Goal: Task Accomplishment & Management: Use online tool/utility

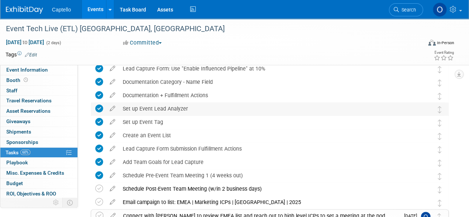
scroll to position [148, 0]
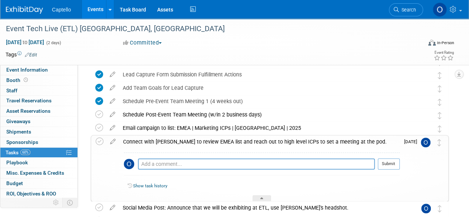
click at [153, 184] on link "Show task history" at bounding box center [150, 185] width 34 height 5
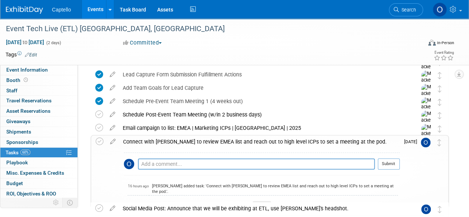
click at [185, 141] on div "Connect with [PERSON_NAME] to review EMEA list and reach out to high level ICPs…" at bounding box center [259, 141] width 280 height 13
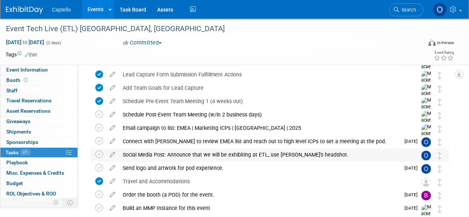
click at [177, 155] on div "Social Media Post: Announce that we will be exhibiting at ETL, use [PERSON_NAME…" at bounding box center [262, 154] width 287 height 13
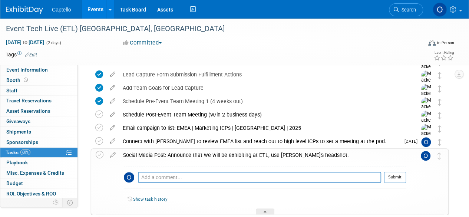
click at [177, 155] on div "Social Media Post: Announce that we will be exhibiting at ETL, use [PERSON_NAME…" at bounding box center [262, 155] width 287 height 13
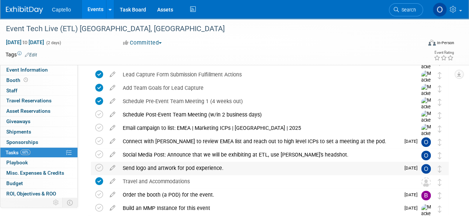
click at [181, 167] on div "Send logo and artwork for pod experience." at bounding box center [259, 168] width 281 height 13
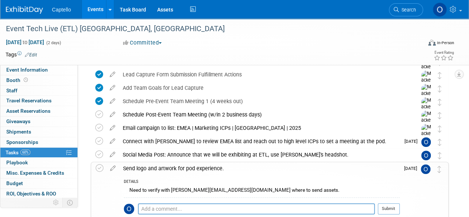
click at [181, 167] on div "Send logo and artwork for pod experience." at bounding box center [259, 168] width 280 height 13
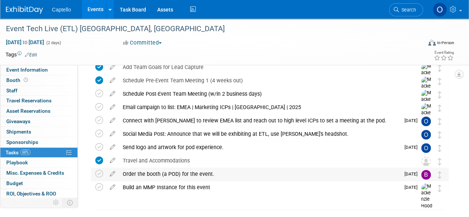
scroll to position [185, 0]
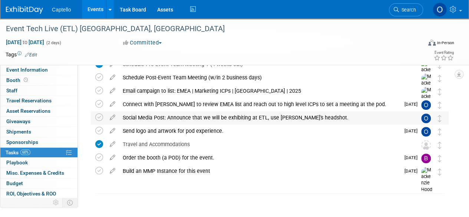
click at [151, 115] on div "Social Media Post: Announce that we will be exhibiting at ETL, use [PERSON_NAME…" at bounding box center [262, 117] width 287 height 13
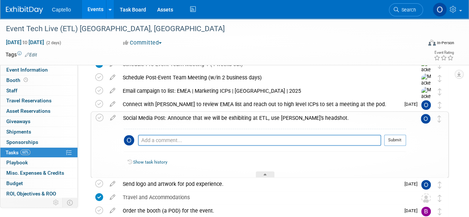
click at [151, 115] on div "Social Media Post: Announce that we will be exhibiting at ETL, use [PERSON_NAME…" at bounding box center [262, 118] width 287 height 13
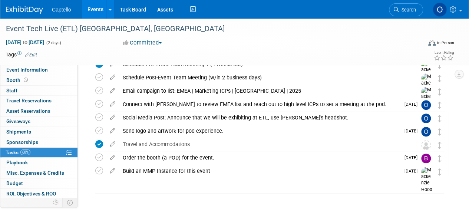
click at [169, 104] on div "Connect with [PERSON_NAME] to review EMEA list and reach out to high level ICPs…" at bounding box center [259, 104] width 281 height 13
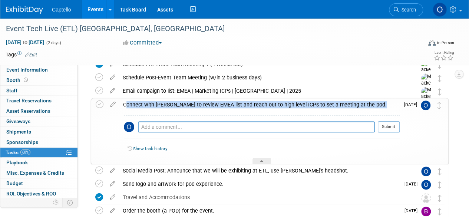
drag, startPoint x: 120, startPoint y: 102, endPoint x: 333, endPoint y: 111, distance: 213.1
click at [333, 111] on td "Connect with [PERSON_NAME] to review EMEA list and reach out to high level ICPs…" at bounding box center [259, 131] width 280 height 66
copy td "Connect with [PERSON_NAME] to review EMEA list and reach out to high level ICPs…"
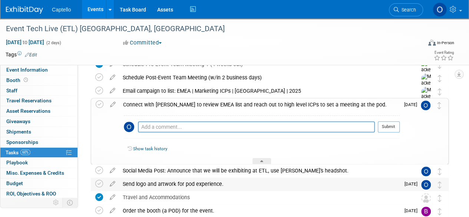
click at [181, 184] on div "Send logo and artwork for pod experience." at bounding box center [259, 184] width 281 height 13
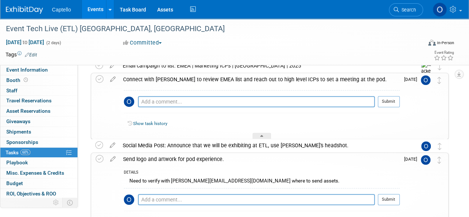
scroll to position [223, 0]
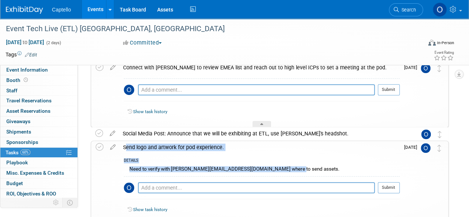
drag, startPoint x: 123, startPoint y: 145, endPoint x: 295, endPoint y: 170, distance: 174.3
click at [295, 170] on td "Send logo and artwork for pod experience. DETAILS Need to verify with [PERSON_N…" at bounding box center [259, 183] width 280 height 84
copy td "Send logo and artwork for pod experience. DETAILS Need to verify with [PERSON_N…"
